Goal: Transaction & Acquisition: Obtain resource

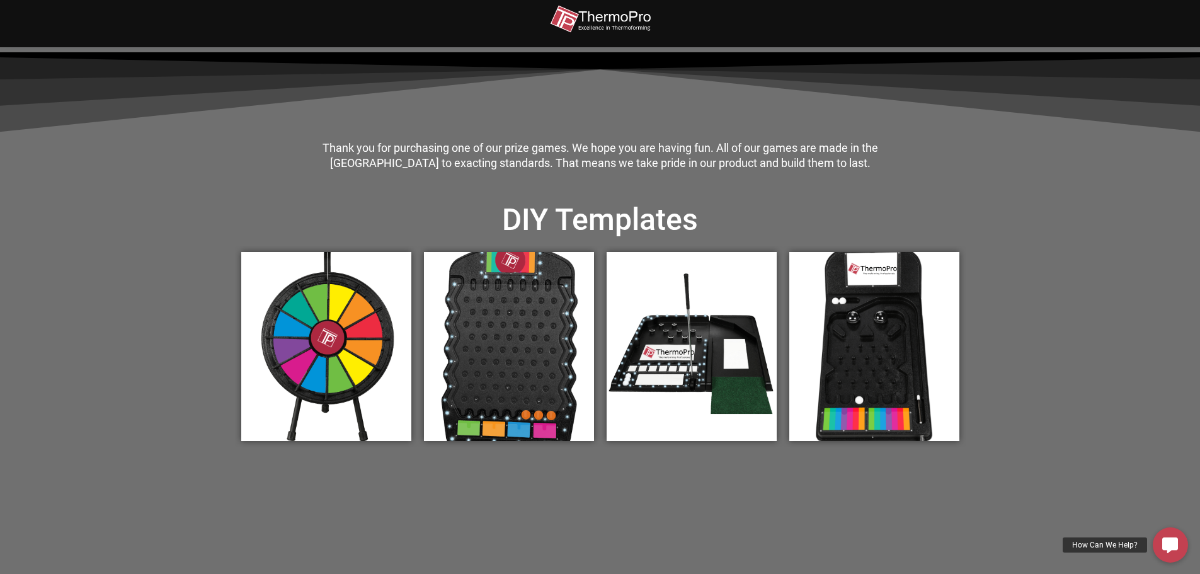
scroll to position [315, 0]
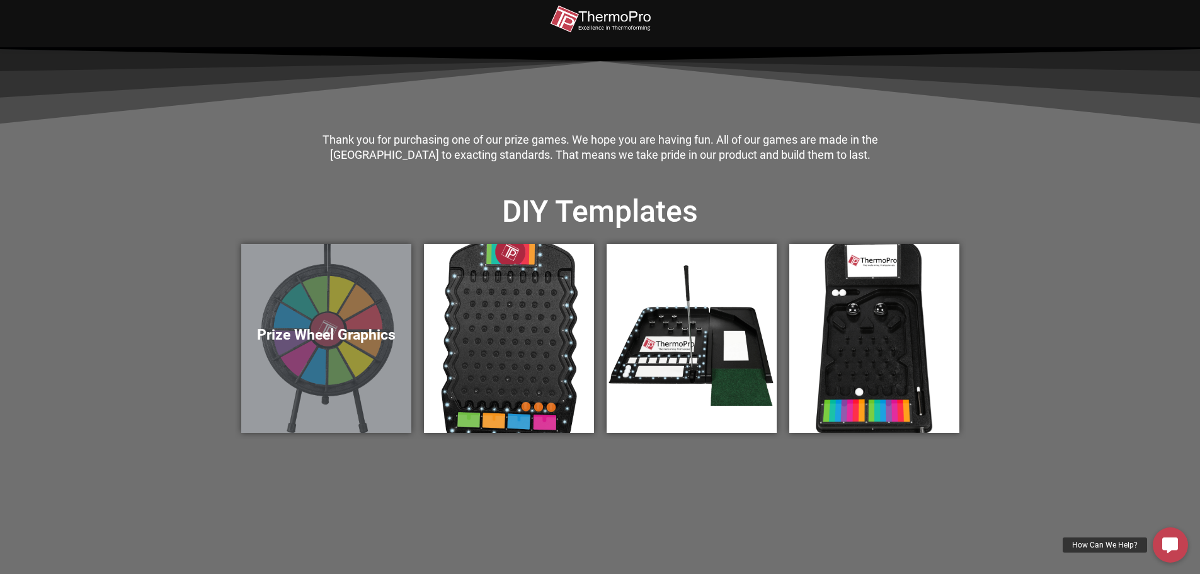
click at [341, 369] on div "Prize Wheel Graphics" at bounding box center [326, 338] width 170 height 189
click at [341, 334] on h5 "Prize Wheel Graphics" at bounding box center [326, 335] width 145 height 18
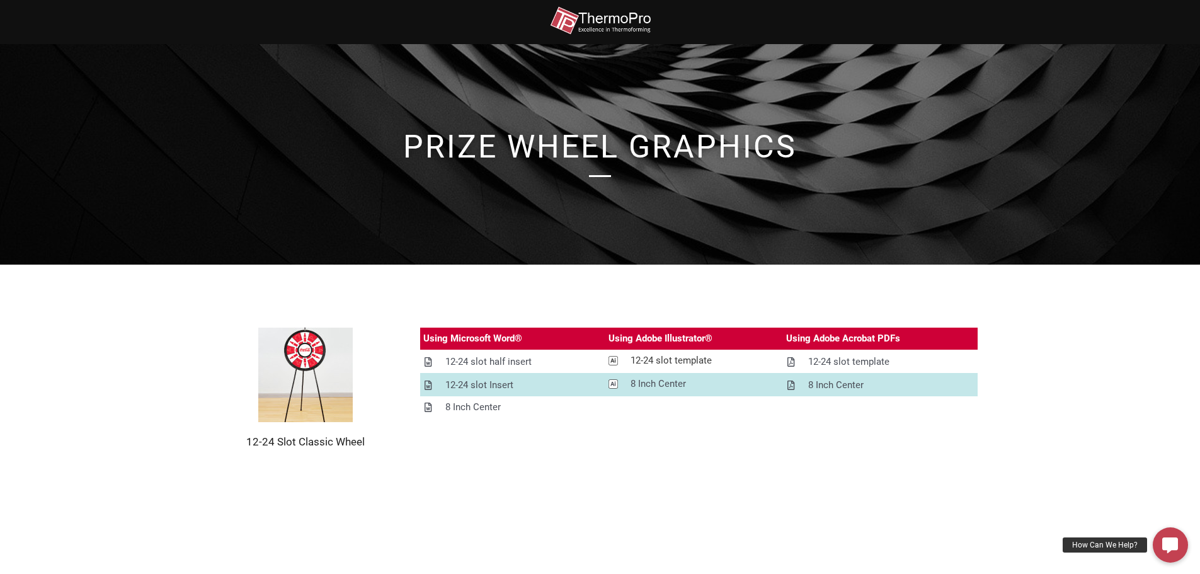
click at [672, 360] on div "12-24 slot template" at bounding box center [670, 361] width 81 height 16
click at [873, 360] on div "12-24 slot template" at bounding box center [848, 362] width 81 height 16
click at [476, 383] on div "12-24 slot Insert" at bounding box center [479, 385] width 68 height 16
click at [509, 362] on div "12-24 slot half insert" at bounding box center [488, 362] width 86 height 16
